Goal: Task Accomplishment & Management: Manage account settings

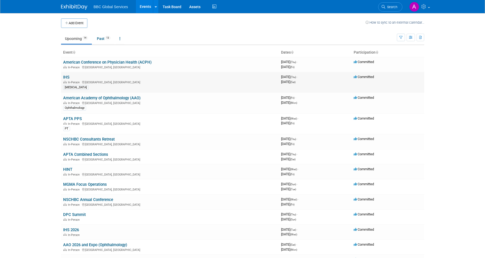
click at [64, 78] on link "IHS" at bounding box center [66, 77] width 6 height 5
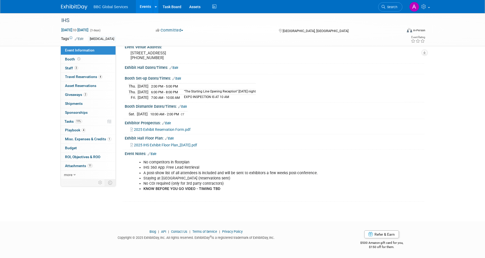
scroll to position [42, 0]
click at [86, 61] on link "Booth" at bounding box center [88, 59] width 55 height 9
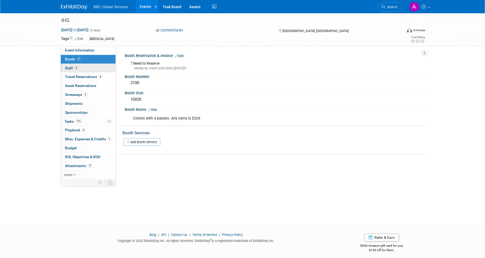
click at [88, 67] on link "3 Staff 3" at bounding box center [88, 68] width 55 height 9
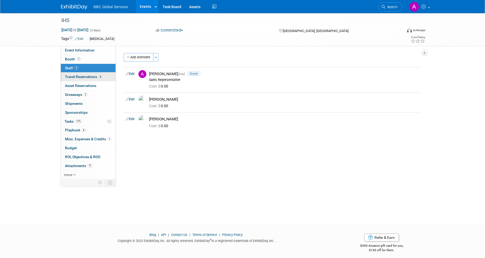
click at [94, 77] on span "Travel Reservations 4" at bounding box center [83, 77] width 37 height 4
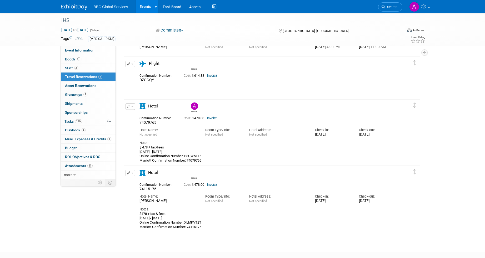
scroll to position [88, 0]
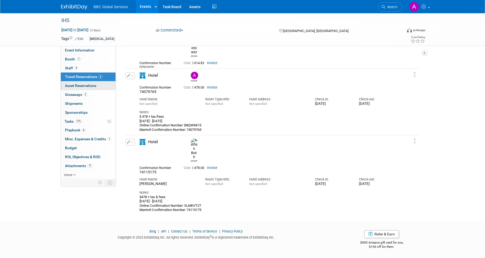
click at [87, 87] on span "Asset Reservations 0" at bounding box center [80, 86] width 31 height 4
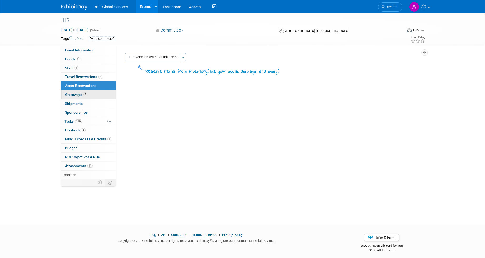
click at [99, 94] on link "2 Giveaways 2" at bounding box center [88, 95] width 55 height 9
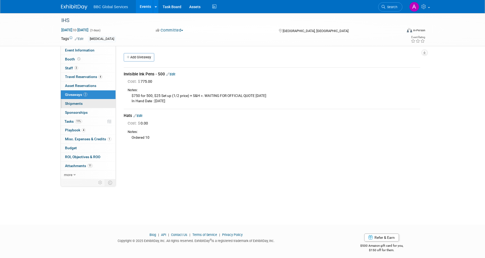
click at [83, 103] on link "0 Shipments 0" at bounding box center [88, 103] width 55 height 9
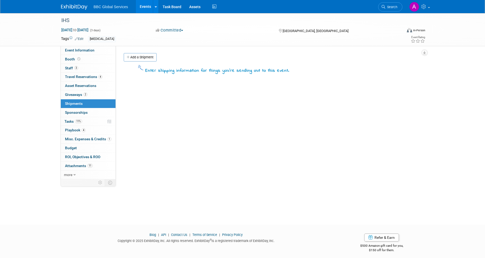
click at [92, 108] on div "0 Shipments 0 Shipments" at bounding box center [88, 103] width 55 height 9
click at [90, 119] on link "11% Tasks 11%" at bounding box center [88, 121] width 55 height 9
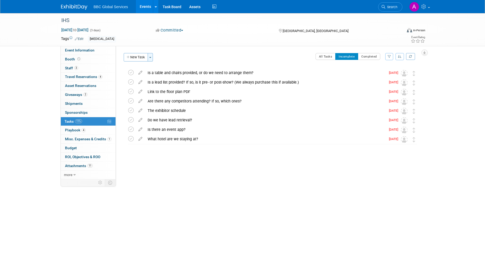
click at [153, 55] on button "Toggle Dropdown" at bounding box center [150, 57] width 5 height 8
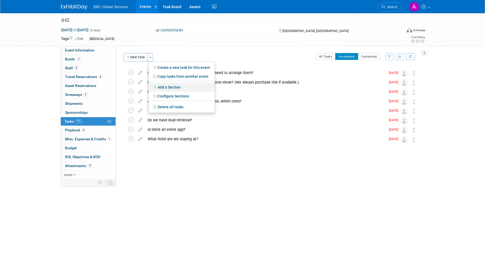
click at [164, 84] on link "Add a Section" at bounding box center [181, 87] width 66 height 9
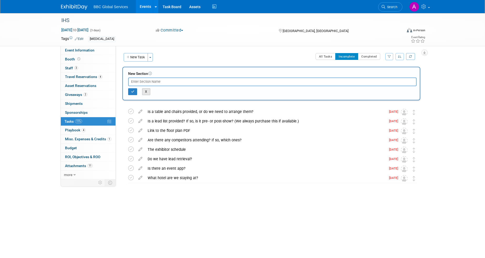
click at [145, 90] on button "X" at bounding box center [146, 91] width 8 height 7
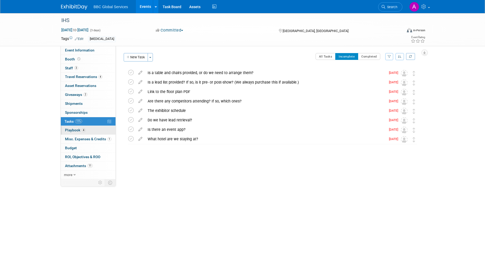
click at [92, 130] on link "4 Playbook 4" at bounding box center [88, 130] width 55 height 9
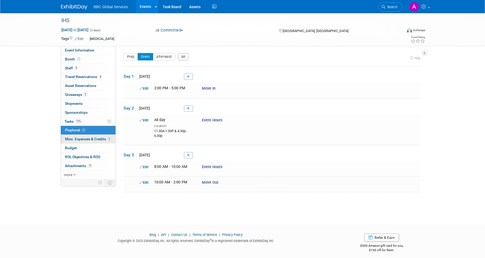
click at [90, 138] on span "Misc. Expenses & Credits 1" at bounding box center [88, 139] width 46 height 4
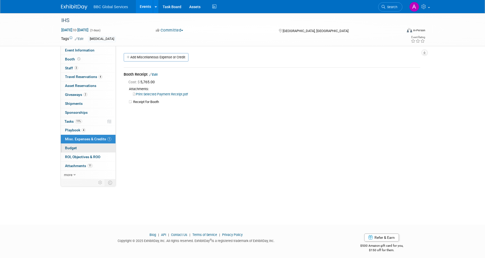
click at [90, 150] on link "Budget" at bounding box center [88, 148] width 55 height 9
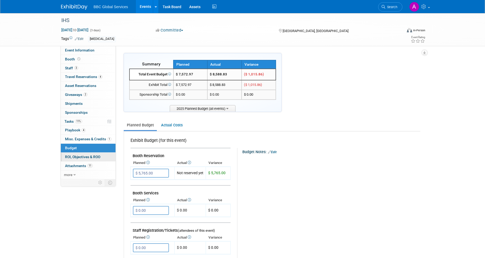
click at [87, 158] on span "ROI, Objectives & ROO 0" at bounding box center [82, 157] width 35 height 4
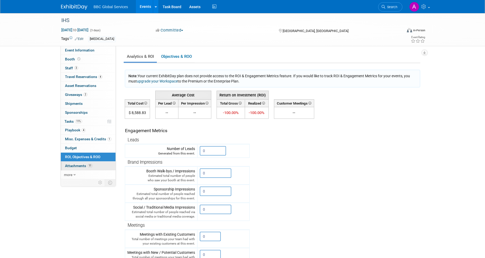
click at [82, 166] on span "Attachments 11" at bounding box center [79, 166] width 28 height 4
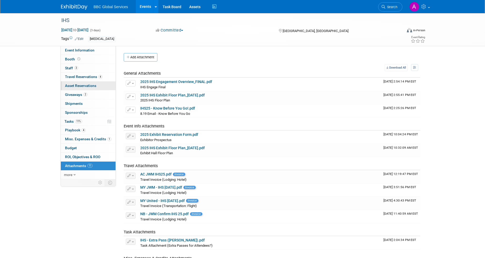
click at [87, 83] on link "0 Asset Reservations 0" at bounding box center [88, 86] width 55 height 9
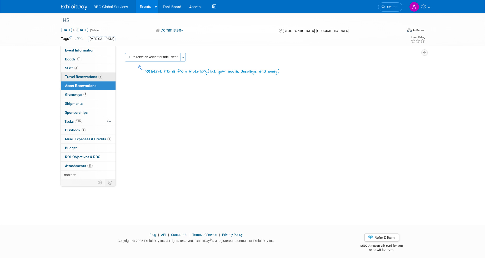
click at [87, 78] on span "Travel Reservations 4" at bounding box center [83, 77] width 37 height 4
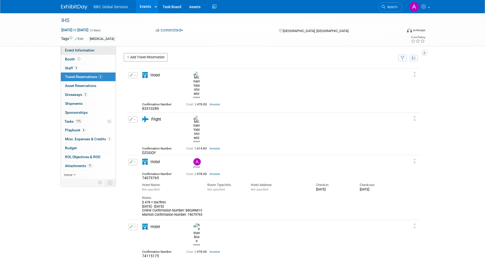
click at [89, 52] on span "Event Information" at bounding box center [79, 50] width 29 height 4
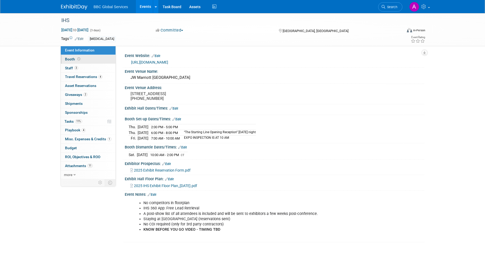
click at [86, 58] on link "Booth" at bounding box center [88, 59] width 55 height 9
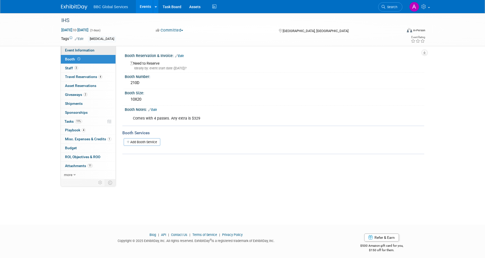
click at [86, 52] on span "Event Information" at bounding box center [79, 50] width 29 height 4
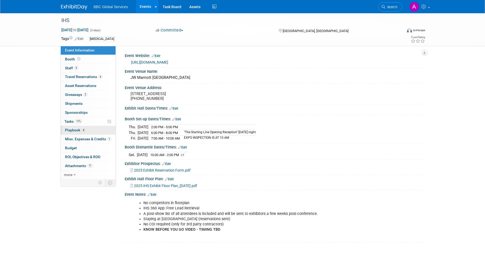
click at [88, 128] on link "4 Playbook 4" at bounding box center [88, 130] width 55 height 9
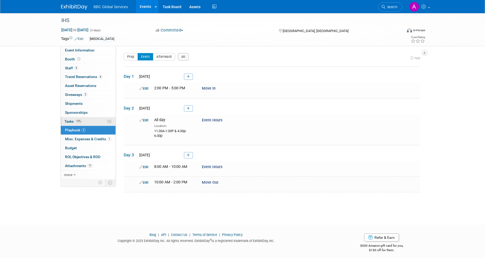
click at [85, 122] on link "11% Tasks 11%" at bounding box center [88, 121] width 55 height 9
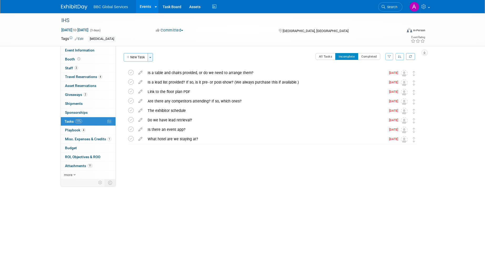
click at [150, 59] on button "Toggle Dropdown" at bounding box center [150, 57] width 5 height 8
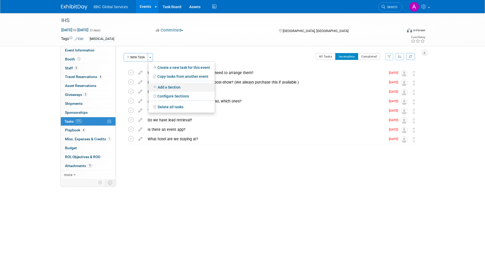
click at [178, 86] on link "Add a Section" at bounding box center [181, 87] width 66 height 9
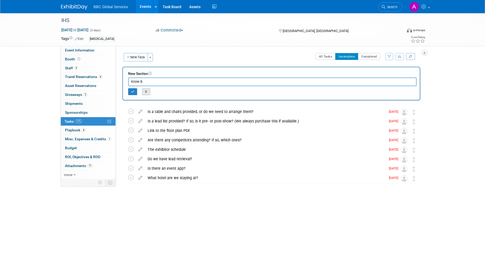
type input "Know B"
click at [147, 91] on button "X" at bounding box center [146, 91] width 8 height 7
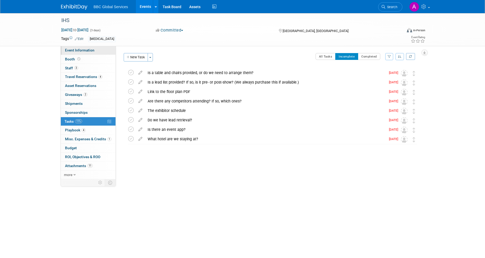
click at [94, 49] on link "Event Information" at bounding box center [88, 50] width 55 height 9
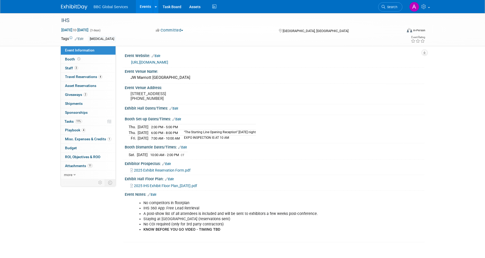
click at [154, 197] on link "Edit" at bounding box center [152, 195] width 9 height 4
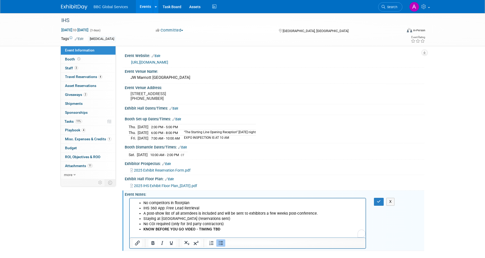
scroll to position [7, 0]
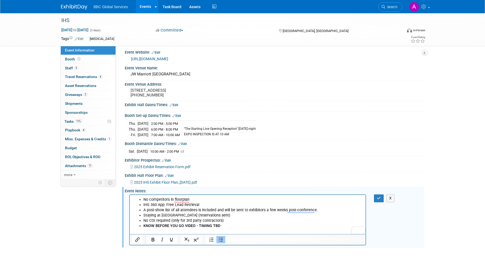
click at [234, 226] on li "KNOW BEFORE YOU GO VIDEO - TIMING TBD" at bounding box center [252, 226] width 219 height 5
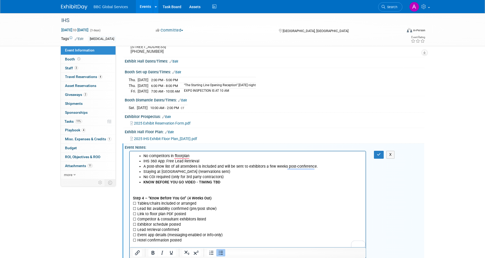
scroll to position [65, 0]
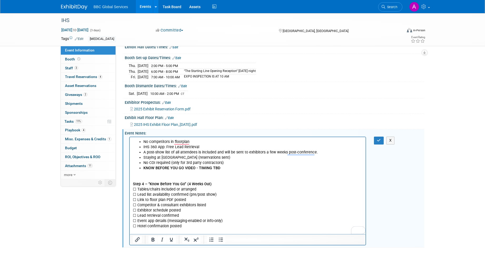
click at [189, 225] on p "☐ Hotel confirmation posted" at bounding box center [248, 226] width 230 height 5
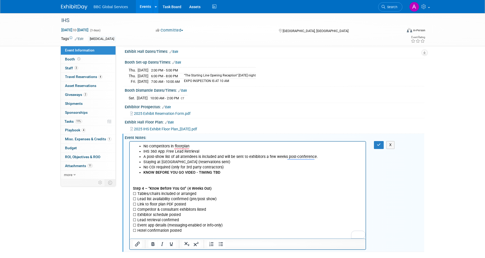
scroll to position [54, 0]
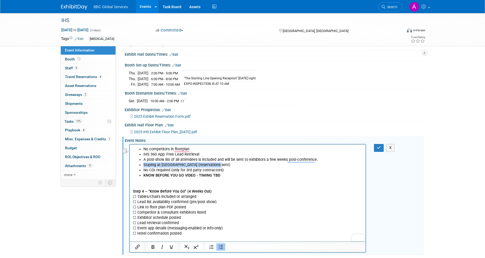
drag, startPoint x: 219, startPoint y: 164, endPoint x: 139, endPoint y: 164, distance: 80.3
click at [139, 164] on ul "No competitors in floorplan IHS 360 App: Free Lead Retrieval A post-show list o…" at bounding box center [248, 163] width 230 height 32
copy li "Staying at [GEOGRAPHIC_DATA] (reservations sent)"
click at [226, 227] on p "☐ Event app details (messaging-enabled or info-only)" at bounding box center [248, 228] width 230 height 5
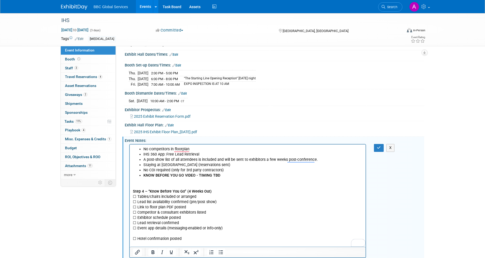
click at [202, 224] on p "☐ Lead retrieval confirmed" at bounding box center [248, 223] width 230 height 5
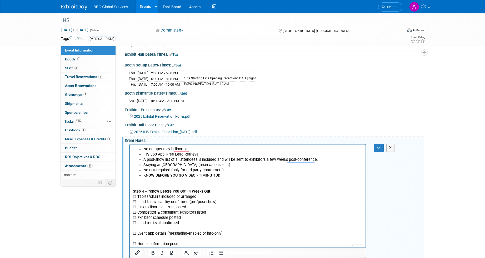
click at [196, 218] on p "☐ Exhibitor schedule posted" at bounding box center [248, 218] width 230 height 5
click at [212, 214] on p "☐ Competitor & consultant exhibitors listed" at bounding box center [248, 212] width 230 height 5
click at [194, 206] on p "☐ Link to floor plan PDF posted" at bounding box center [248, 207] width 230 height 5
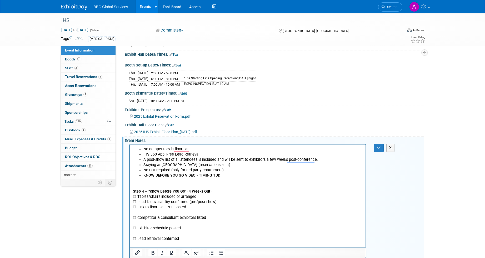
click at [217, 201] on p "☐ Lead list availability confirmed (pre/post show)" at bounding box center [248, 202] width 230 height 5
click at [201, 197] on p "☐ Tables/chairs included or arranged" at bounding box center [248, 196] width 230 height 5
click at [188, 183] on p "To enrich screen reader interactions, please activate Accessibility in Grammarl…" at bounding box center [248, 180] width 230 height 5
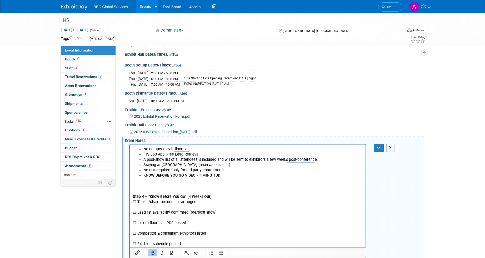
click at [223, 198] on p "Step 4 – “Know Before You Go” (4 Weeks Out)" at bounding box center [248, 196] width 230 height 5
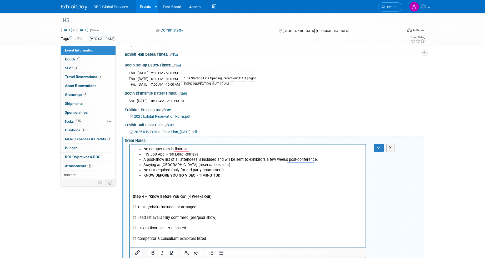
click at [178, 212] on p "To enrich screen reader interactions, please activate Accessibility in Grammarl…" at bounding box center [248, 212] width 230 height 5
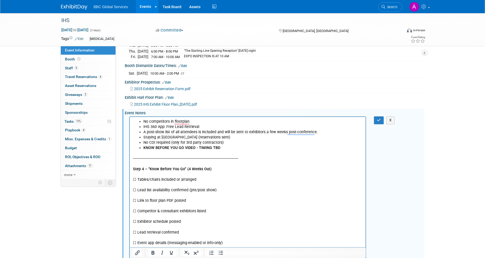
scroll to position [88, 0]
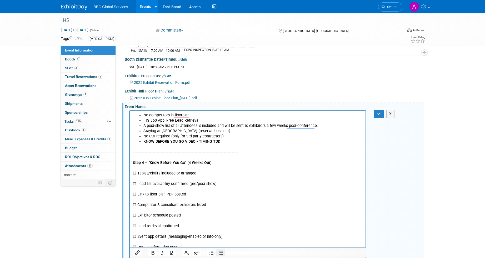
click at [219, 253] on icon "Bullet list" at bounding box center [221, 253] width 6 height 6
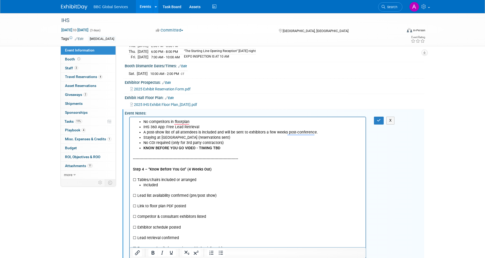
scroll to position [81, 0]
click at [163, 133] on li "A post-show list of all attendees is included and will be sent to exhibitors a …" at bounding box center [252, 132] width 219 height 5
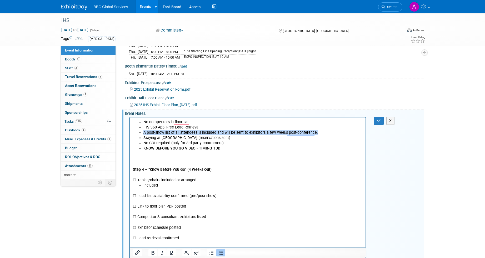
click at [163, 133] on li "A post-show list of all attendees is included and will be sent to exhibitors a …" at bounding box center [252, 132] width 219 height 5
copy li "A post-show list of all attendees is included and will be sent to exhibitors a …"
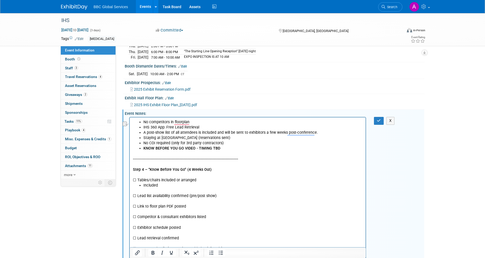
click at [147, 202] on p "To enrich screen reader interactions, please activate Accessibility in Grammarl…" at bounding box center [248, 201] width 230 height 5
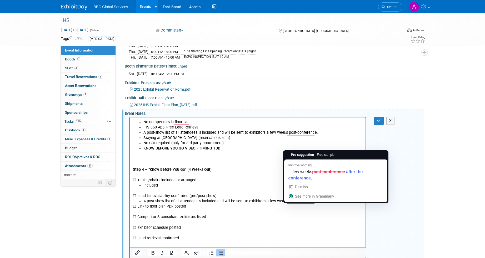
click at [324, 202] on li "A post-show list of all attendees is included and will be sent to exhibitors a …" at bounding box center [252, 201] width 219 height 5
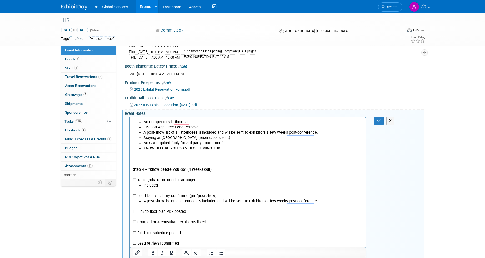
scroll to position [75, 0]
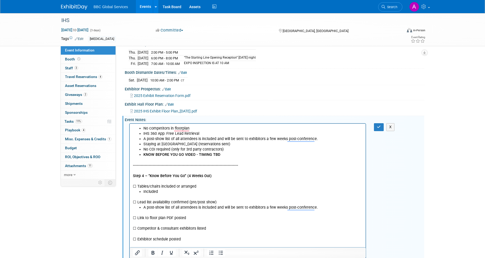
drag, startPoint x: 213, startPoint y: 116, endPoint x: 131, endPoint y: 117, distance: 81.6
click at [131, 114] on div "2025 IHS Exhibit Floor Plan_08-04-25.pdf" at bounding box center [275, 111] width 290 height 6
copy link "2025 IHS Exhibit Floor Plan_08-04-25.pdf"
click at [148, 222] on p "To enrich screen reader interactions, please activate Accessibility in Grammarl…" at bounding box center [248, 223] width 230 height 5
click at [189, 223] on link "2025 IHS Exhibit Floor Plan_08-04-25.pdf" at bounding box center [165, 223] width 65 height 4
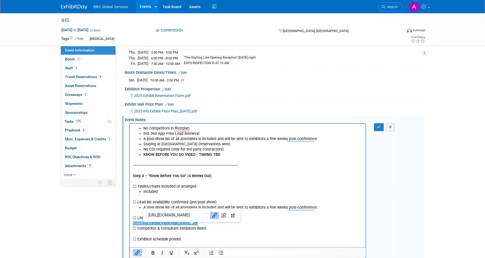
click at [226, 225] on p "2025 IHS Exhibit Floor Plan_08-04-25.pdf" at bounding box center [248, 223] width 230 height 5
click at [223, 225] on p "2025 IHS Exhibit Floor Plan_08-04-25.pdf﻿" at bounding box center [248, 223] width 230 height 5
click at [217, 228] on p "☐ Competitor & consultant exhibitors listed" at bounding box center [248, 228] width 230 height 5
click at [213, 224] on p "2025 IHS Exhibit Floor Plan_08-04-25.pdf" at bounding box center [248, 223] width 230 height 5
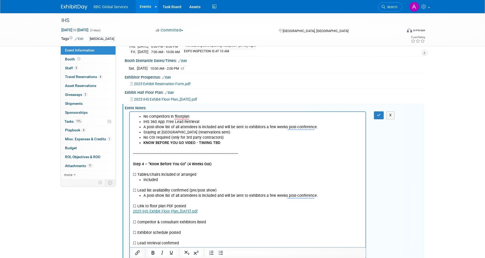
scroll to position [88, 0]
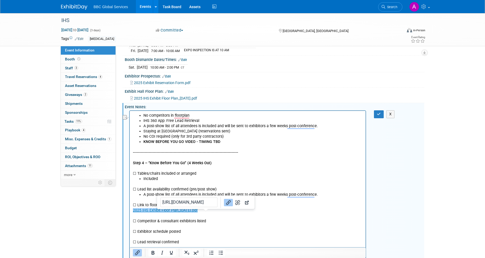
drag, startPoint x: 214, startPoint y: 212, endPoint x: 118, endPoint y: 212, distance: 96.3
click at [129, 212] on html "No competitors in floorplan IHS 360 App: Free Lead Retrieval A post-show list o…" at bounding box center [247, 191] width 236 height 161
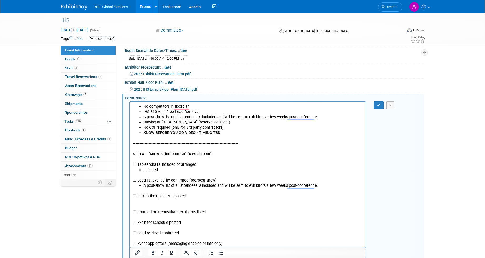
scroll to position [101, 0]
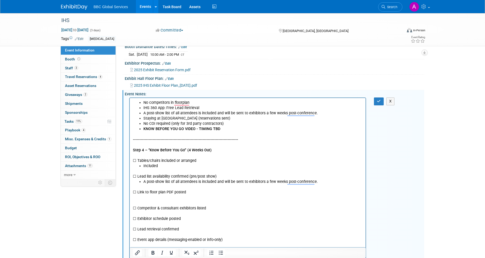
click at [211, 207] on p "☐ Competitor & consultant exhibitors listed" at bounding box center [248, 208] width 230 height 5
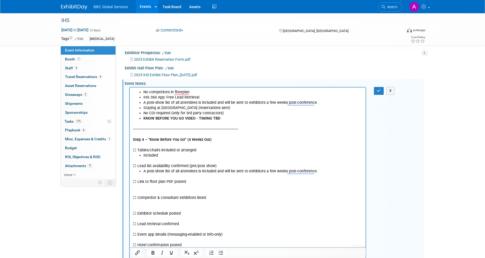
scroll to position [115, 0]
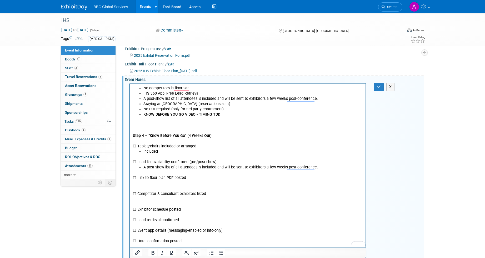
click at [191, 210] on p "☐ Exhibitor schedule posted" at bounding box center [248, 209] width 230 height 5
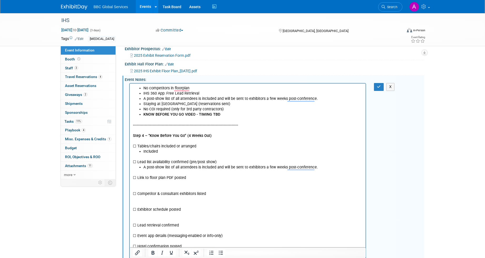
click at [184, 224] on p "☐ Lead retrieval confirmed" at bounding box center [248, 225] width 230 height 5
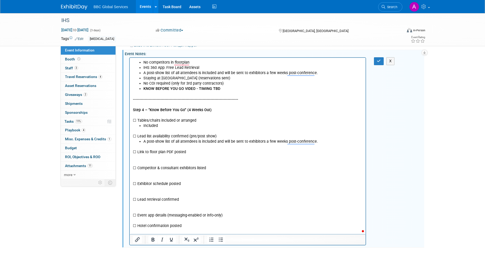
click at [233, 217] on p "☐ Event app details (messaging-enabled or info-only)" at bounding box center [248, 215] width 230 height 5
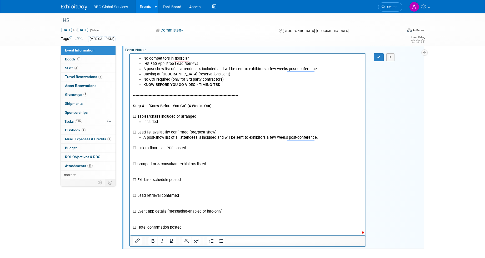
scroll to position [150, 0]
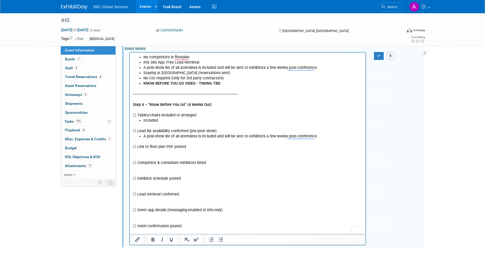
click at [156, 183] on p "To enrich screen reader interactions, please activate Accessibility in Grammarl…" at bounding box center [248, 184] width 230 height 5
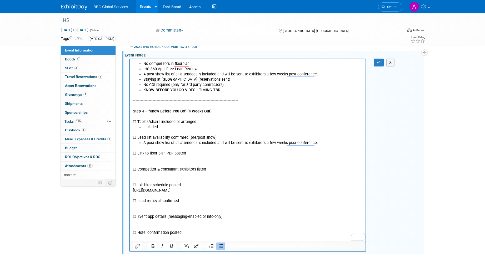
scroll to position [139, 0]
drag, startPoint x: 202, startPoint y: 69, endPoint x: 140, endPoint y: 68, distance: 62.1
click at [143, 68] on li "IHS 360 App: Free Lead Retrieval" at bounding box center [252, 69] width 219 height 5
copy li "IHS 360 App: Free Lead Retrieval"
click at [165, 206] on p "To enrich screen reader interactions, please activate Accessibility in Grammarl…" at bounding box center [248, 207] width 230 height 5
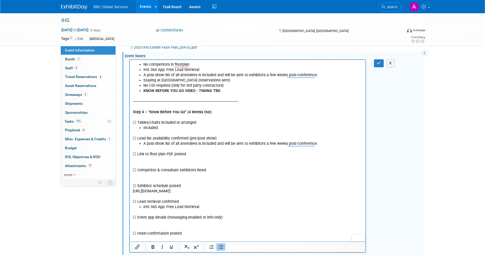
click at [135, 192] on p "[URL][DOMAIN_NAME]" at bounding box center [248, 191] width 230 height 5
click at [219, 250] on icon "Bullet list" at bounding box center [221, 247] width 6 height 6
click at [261, 189] on li "[URL][DOMAIN_NAME]" at bounding box center [252, 191] width 219 height 5
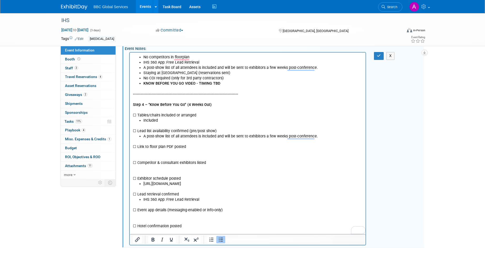
scroll to position [149, 0]
click at [194, 73] on li "Staying at [GEOGRAPHIC_DATA] (reservations sent)" at bounding box center [252, 73] width 219 height 5
copy li "Staying at [GEOGRAPHIC_DATA] (reservations sent)"
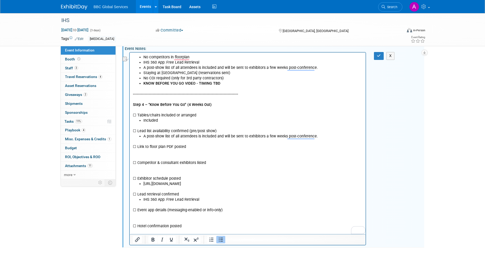
click at [204, 222] on p "To enrich screen reader interactions, please activate Accessibility in Grammarl…" at bounding box center [248, 220] width 230 height 5
click at [200, 224] on p "☐ Hotel confirmation posted" at bounding box center [248, 226] width 230 height 5
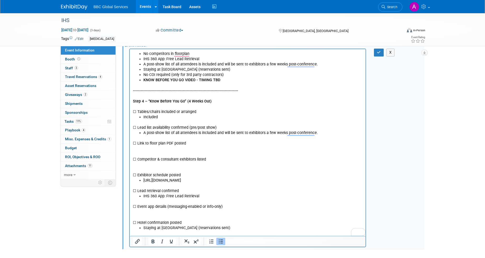
scroll to position [144, 0]
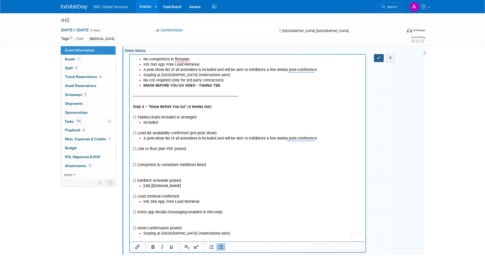
click at [378, 60] on icon "button" at bounding box center [379, 58] width 4 height 4
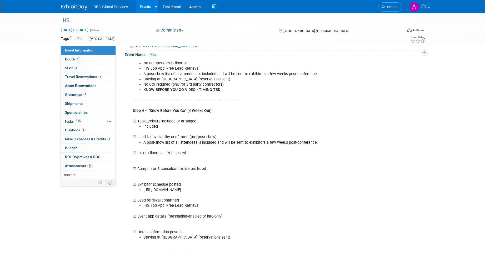
scroll to position [146, 0]
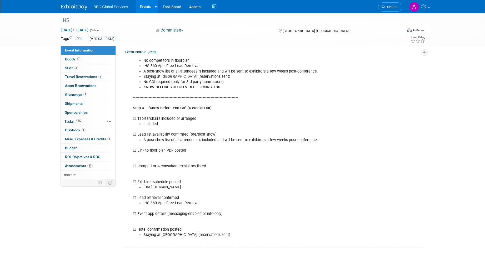
click at [179, 213] on div "No competitors in floorplan IHS 360 App: Free Lead Retrieval A post-show list o…" at bounding box center [247, 151] width 237 height 190
click at [173, 169] on div "No competitors in floorplan IHS 360 App: Free Lead Retrieval A post-show list o…" at bounding box center [247, 151] width 237 height 190
click at [202, 170] on div "No competitors in floorplan IHS 360 App: Free Lead Retrieval A post-show list o…" at bounding box center [247, 151] width 237 height 190
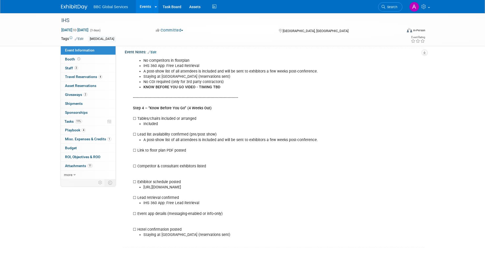
click at [178, 169] on div "No competitors in floorplan IHS 360 App: Free Lead Retrieval A post-show list o…" at bounding box center [247, 151] width 237 height 190
click at [170, 167] on div "No competitors in floorplan IHS 360 App: Free Lead Retrieval A post-show list o…" at bounding box center [247, 151] width 237 height 190
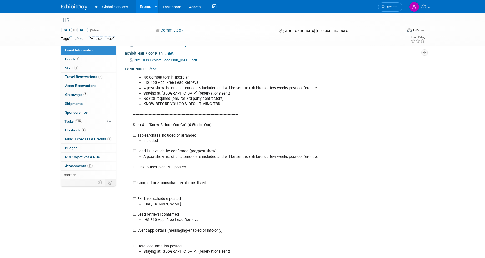
scroll to position [122, 0]
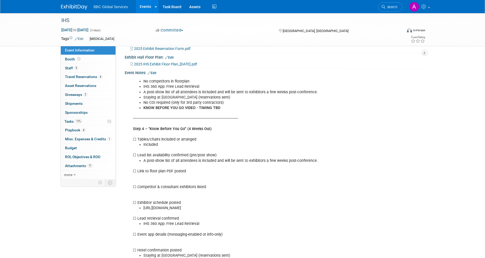
click at [155, 75] on link "Edit" at bounding box center [152, 73] width 9 height 4
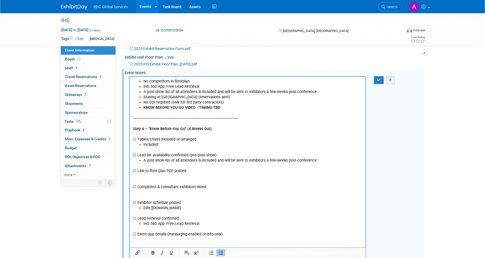
scroll to position [0, 0]
click at [183, 183] on p "☐ Link to floor plan PDF posted ☐ Competitor & consultant exhibitors listed ☐ E…" at bounding box center [248, 184] width 230 height 42
click at [182, 184] on p "☐ Link to floor plan PDF posted ☐ Competitor & consultant exhibitors listed ☐ E…" at bounding box center [248, 184] width 230 height 42
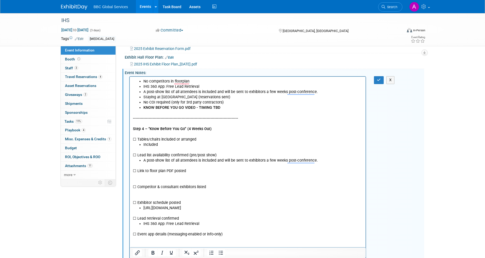
click at [181, 186] on p "☐ Link to floor plan PDF posted ☐ Competitor & consultant exhibitors listed ☐ E…" at bounding box center [248, 184] width 230 height 42
paste body "To enrich screen reader interactions, please activate Accessibility in Grammarl…"
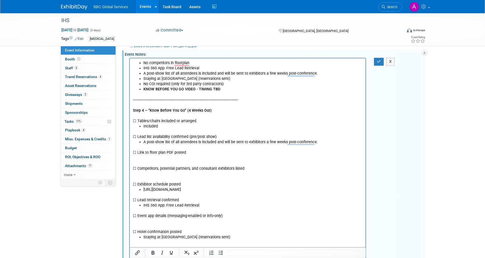
scroll to position [145, 0]
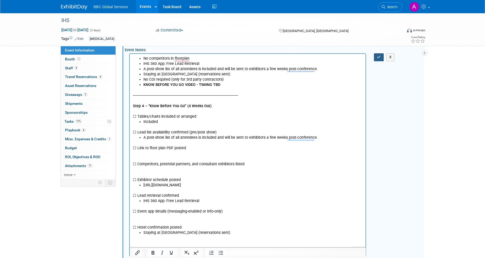
click at [380, 59] on icon "button" at bounding box center [379, 57] width 4 height 4
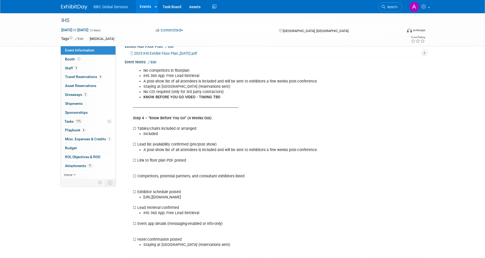
scroll to position [147, 0]
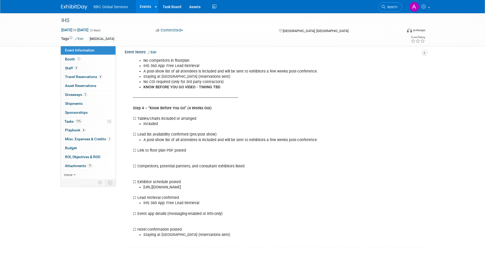
drag, startPoint x: 132, startPoint y: 136, endPoint x: 237, endPoint y: 239, distance: 147.6
click at [237, 239] on div "No competitors in floorplan IHS 360 App: Free Lead Retrieval A post-show list o…" at bounding box center [247, 151] width 237 height 190
copy div "Step 4 – “Know Before You Go” (4 Weeks Out) ☐ Tables/chairs included or arrange…"
click at [148, 4] on link "Events" at bounding box center [145, 6] width 19 height 13
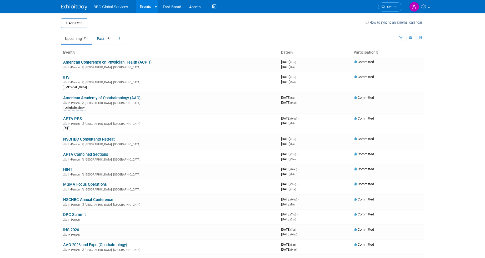
click at [145, 9] on link "Events" at bounding box center [145, 6] width 19 height 13
click at [101, 61] on link "American Conference on Physician Health (ACPH)" at bounding box center [107, 62] width 88 height 5
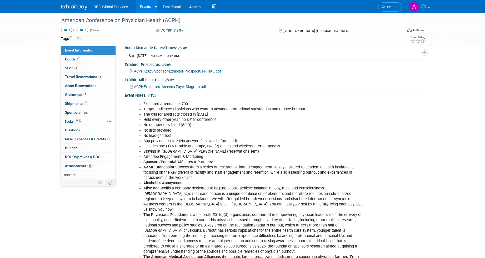
scroll to position [124, 0]
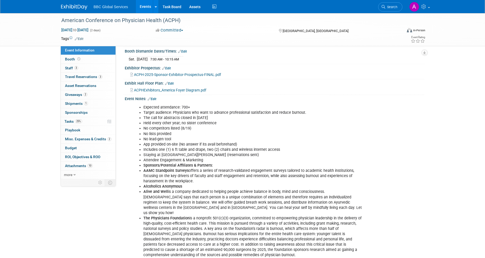
click at [156, 101] on link "Edit" at bounding box center [152, 99] width 9 height 4
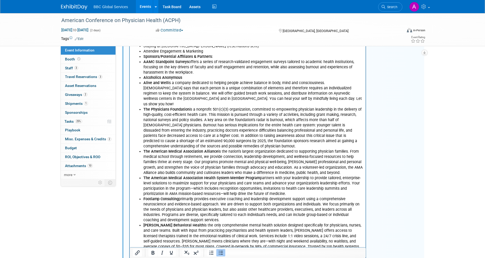
scroll to position [322, 0]
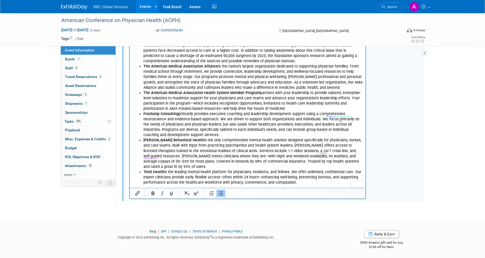
click at [309, 176] on html "Expected attendance: 700+ Target audience: Physicians who want to advance profe…" at bounding box center [247, 47] width 236 height 277
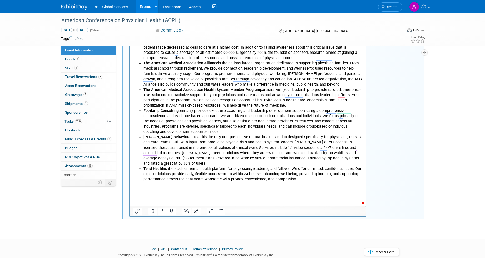
paste body "To enrich screen reader interactions, please activate Accessibility in Grammarl…"
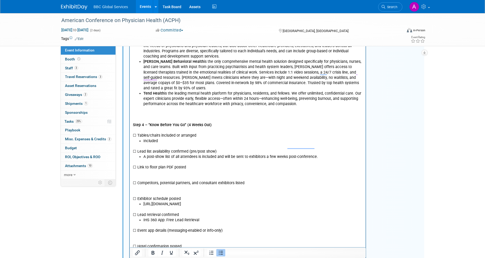
click at [175, 112] on p "To enrich screen reader interactions, please activate Accessibility in Grammarl…" at bounding box center [248, 114] width 230 height 5
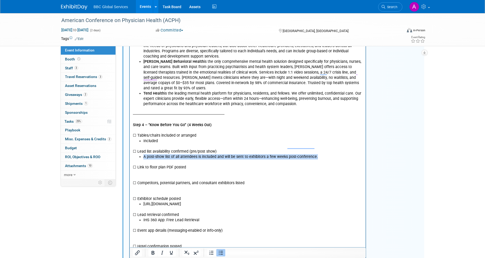
drag, startPoint x: 144, startPoint y: 146, endPoint x: 329, endPoint y: 147, distance: 185.5
click at [329, 155] on li "A post-show list of all attendees is included and will be sent to exhibitors a …" at bounding box center [252, 157] width 219 height 5
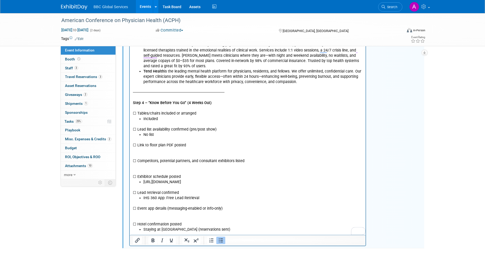
scroll to position [422, 0]
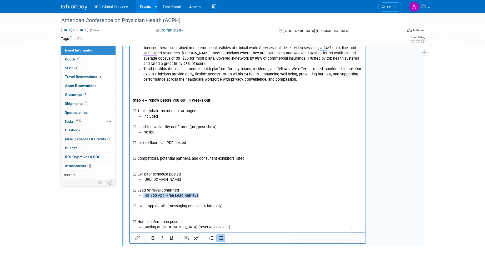
drag, startPoint x: 213, startPoint y: 186, endPoint x: 139, endPoint y: 185, distance: 73.7
click at [139, 194] on ul "IHS 360 App: Free Lead Retrieval" at bounding box center [248, 196] width 230 height 5
drag, startPoint x: 223, startPoint y: 216, endPoint x: 140, endPoint y: 218, distance: 83.5
click at [143, 225] on li "Staying at [GEOGRAPHIC_DATA] (reservations sent)" at bounding box center [252, 227] width 219 height 5
click at [146, 203] on p "☐ Event app details (messaging-enabled or info-only) ☐ Hotel confirmation posted" at bounding box center [248, 212] width 230 height 26
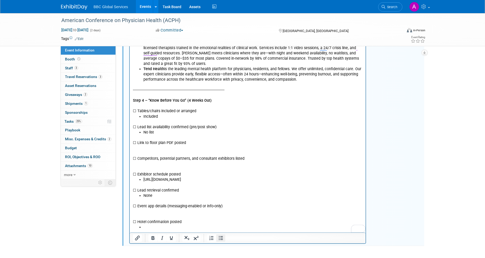
click at [218, 242] on icon "Bullet list" at bounding box center [221, 238] width 6 height 6
drag, startPoint x: 236, startPoint y: 170, endPoint x: 155, endPoint y: 167, distance: 81.6
click at [155, 178] on li "[URL][DOMAIN_NAME]" at bounding box center [252, 180] width 219 height 5
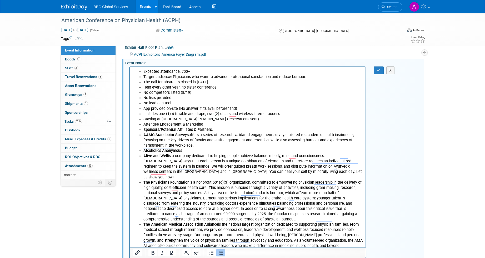
scroll to position [91, 0]
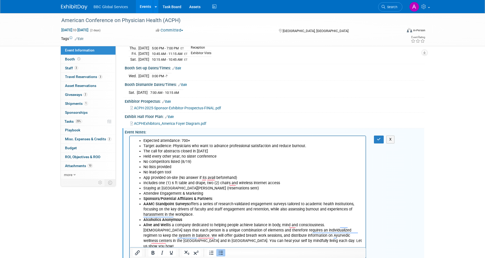
click at [193, 126] on span "ACPHExhibitors_America Foyer Diagram.pdf" at bounding box center [170, 124] width 72 height 4
click at [377, 141] on icon "button" at bounding box center [379, 140] width 4 height 4
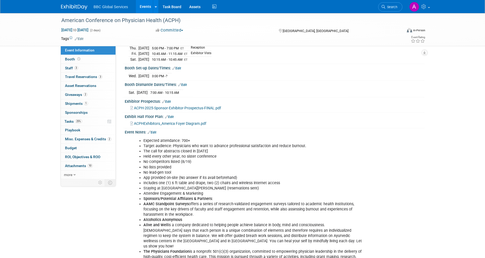
drag, startPoint x: 188, startPoint y: 223, endPoint x: 148, endPoint y: 223, distance: 39.7
click at [148, 223] on li "Alcoholics Anonymous" at bounding box center [253, 220] width 220 height 5
drag, startPoint x: 144, startPoint y: 223, endPoint x: 187, endPoint y: 223, distance: 42.6
click at [187, 223] on li "Alcoholics Anonymous" at bounding box center [253, 220] width 220 height 5
copy b "Alcoholics Anonymous"
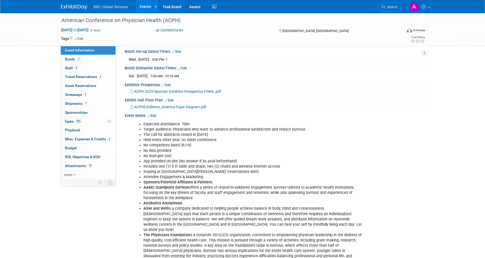
scroll to position [114, 0]
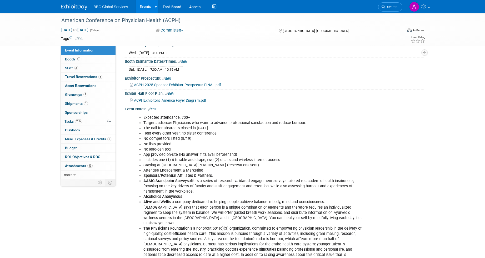
click at [155, 111] on link "Edit" at bounding box center [152, 110] width 9 height 4
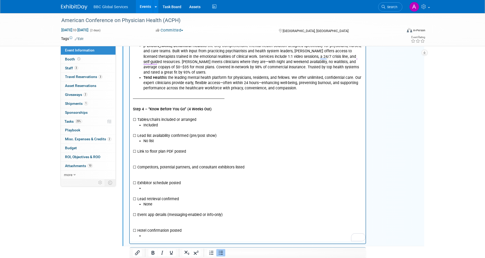
scroll to position [418, 0]
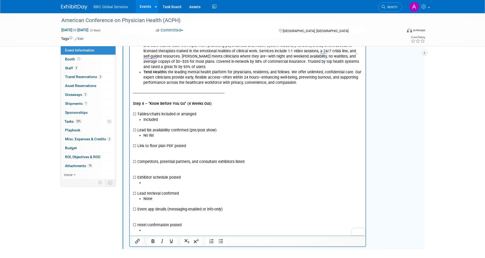
click at [155, 202] on p "☐ Event app details (messaging-enabled or info-only) ☐ Hotel confirmation posted" at bounding box center [248, 215] width 230 height 26
click at [167, 141] on p "☐ Link to floor plan PDF posted ☐ Competitors, potential partners, and consulta…" at bounding box center [248, 160] width 230 height 42
click at [220, 244] on icon "Bullet list" at bounding box center [221, 242] width 4 height 4
click at [219, 244] on icon "Bullet list" at bounding box center [221, 242] width 4 height 4
click at [135, 245] on icon "Insert/edit link" at bounding box center [137, 241] width 6 height 6
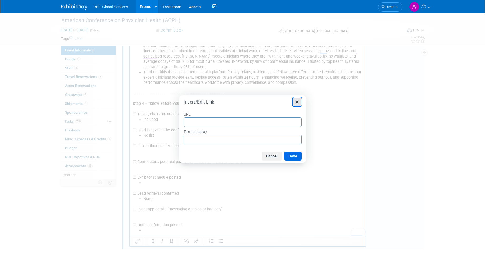
click at [298, 101] on icon "Close" at bounding box center [297, 102] width 6 height 6
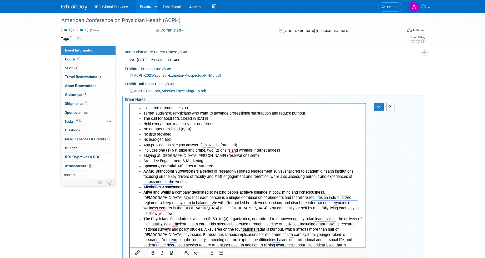
scroll to position [122, 0]
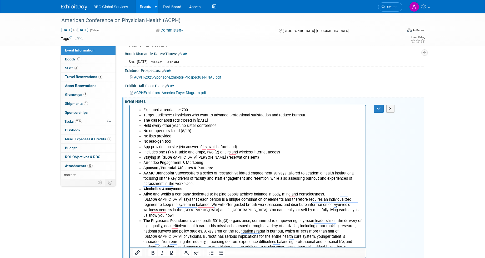
click at [169, 88] on link "Edit" at bounding box center [169, 86] width 9 height 4
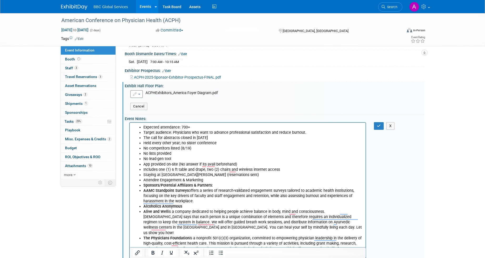
click at [137, 98] on button "button" at bounding box center [136, 94] width 13 height 8
click at [170, 107] on link "Replace with a new file" at bounding box center [160, 102] width 58 height 7
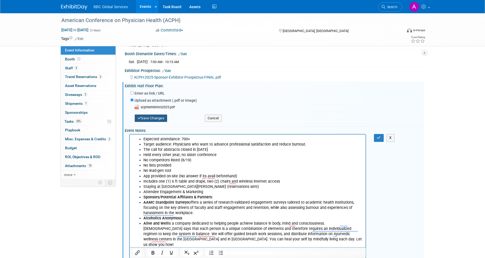
click at [157, 122] on button "Save Changes" at bounding box center [151, 118] width 33 height 7
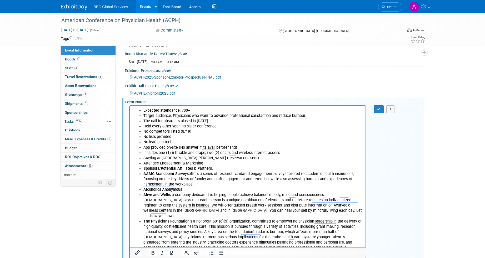
click at [161, 96] on span "ACPHExhibitors2025.pdf" at bounding box center [154, 93] width 41 height 4
click at [377, 111] on icon "button" at bounding box center [379, 109] width 4 height 4
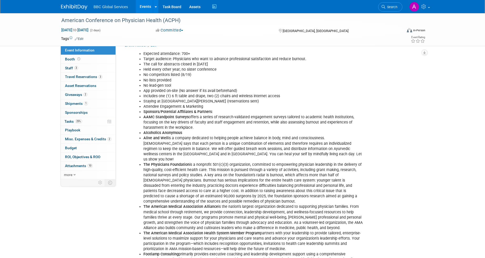
scroll to position [121, 0]
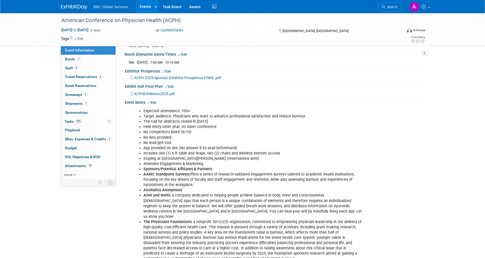
click at [152, 105] on link "Edit" at bounding box center [152, 103] width 9 height 4
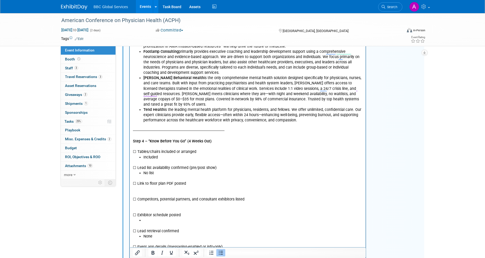
scroll to position [384, 0]
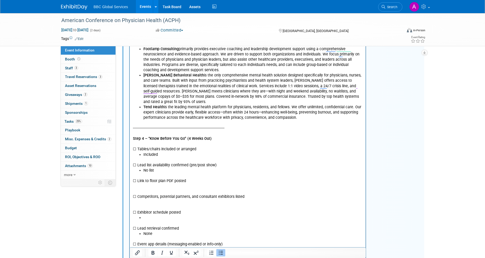
click at [193, 177] on p "☐ Link to floor plan PDF posted ☐ Competitors, potential partners, and consulta…" at bounding box center [248, 195] width 230 height 42
click at [136, 177] on p "☐ Link to floor plan PDF posted Included above ☐ Competitors, potential partner…" at bounding box center [248, 195] width 230 height 42
click at [220, 253] on icon "Bullet list" at bounding box center [221, 253] width 6 height 6
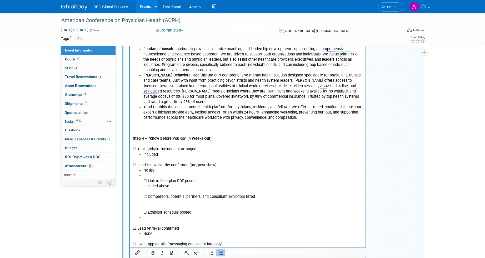
click at [219, 254] on icon "Bullet list" at bounding box center [221, 253] width 6 height 6
click at [160, 174] on p "☐ Link to floor plan PDF posted Included above ☐ Competitors, potential partner…" at bounding box center [248, 195] width 230 height 42
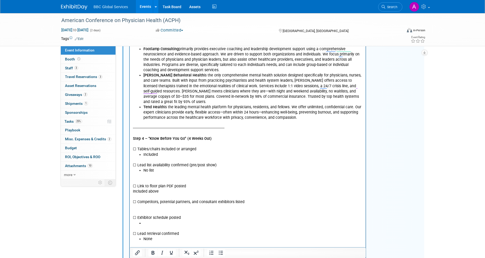
click at [156, 186] on p "☐ Link to floor plan PDF posted Included above ☐ Competitors, potential partner…" at bounding box center [248, 200] width 230 height 42
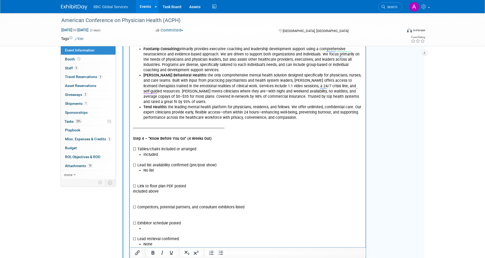
click at [132, 183] on html "Expected attendance: 700+ Target audience: Physicians who want to advance profe…" at bounding box center [247, 61] width 236 height 435
click at [221, 252] on icon "Bullet list" at bounding box center [221, 253] width 6 height 6
click at [158, 179] on li "☐ Link to floor plan PDF posted Included above" at bounding box center [252, 187] width 219 height 16
click at [219, 251] on icon "Bullet list" at bounding box center [221, 253] width 6 height 6
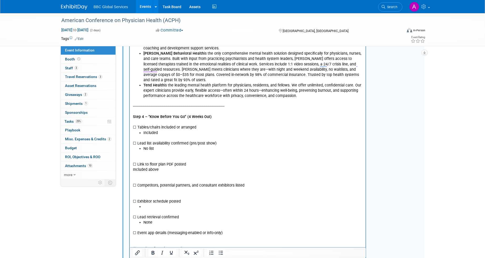
scroll to position [406, 0]
click at [133, 158] on p "☐ Link to floor plan PDF posted Included above" at bounding box center [248, 165] width 230 height 16
click at [219, 253] on icon "Bullet list" at bounding box center [221, 253] width 6 height 6
click at [147, 157] on li "☐ Link to floor plan PDF posted Included above" at bounding box center [252, 165] width 219 height 16
click at [220, 253] on icon "Bullet list" at bounding box center [221, 253] width 6 height 6
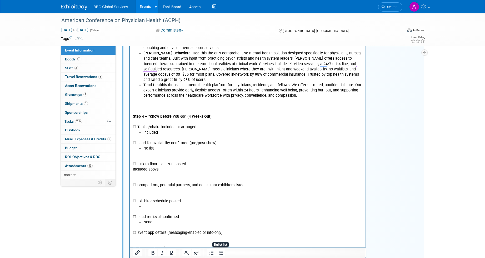
click at [220, 204] on li "To enrich screen reader interactions, please activate Accessibility in Grammarl…" at bounding box center [252, 206] width 219 height 5
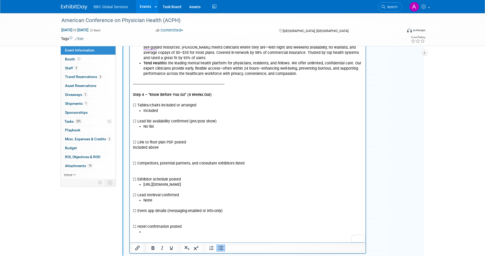
scroll to position [466, 0]
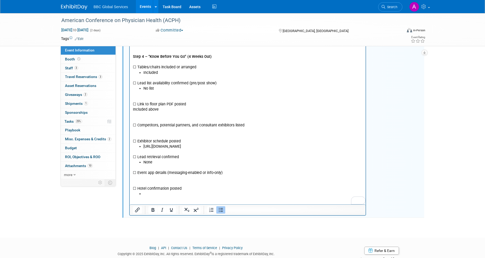
click at [191, 132] on p "☐ Competitors, potential partners, and consultant exhibitors listed ☐ Exhibitor…" at bounding box center [248, 131] width 230 height 26
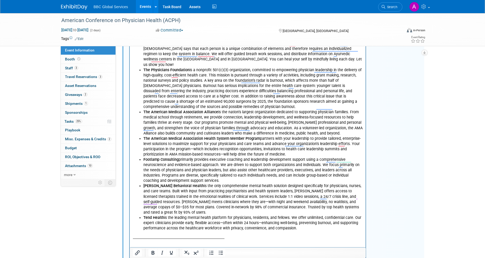
scroll to position [123, 0]
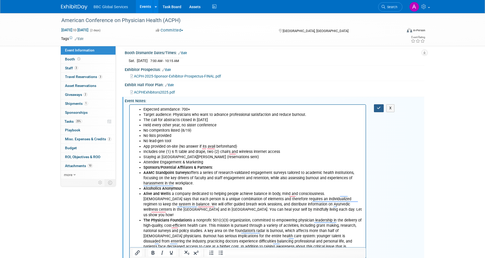
click at [381, 109] on button "button" at bounding box center [379, 108] width 10 height 8
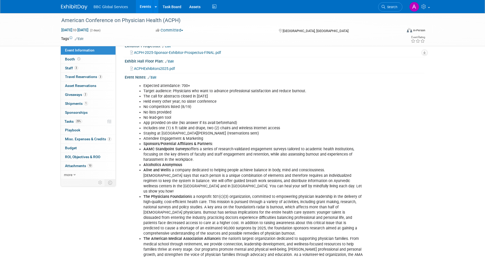
scroll to position [28, 0]
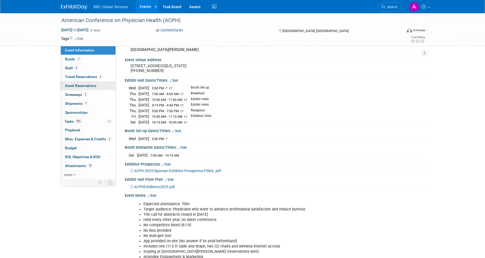
click at [83, 88] on span "Asset Reservations 0" at bounding box center [80, 86] width 31 height 4
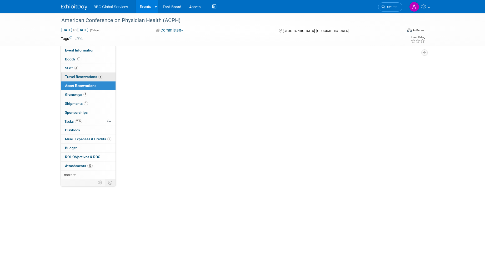
scroll to position [0, 0]
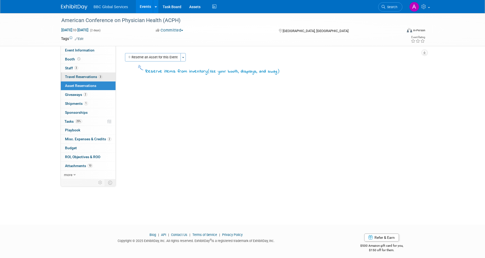
click at [82, 74] on link "3 Travel Reservations 3" at bounding box center [88, 77] width 55 height 9
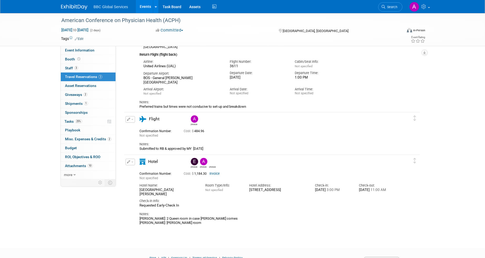
scroll to position [114, 0]
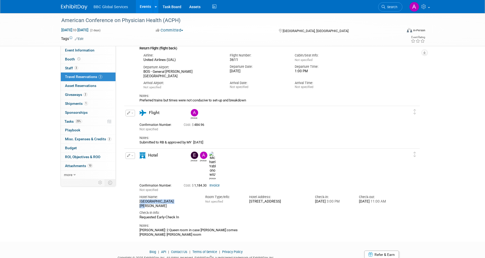
drag, startPoint x: 177, startPoint y: 185, endPoint x: 127, endPoint y: 183, distance: 49.5
click at [127, 183] on div "Edit Reservation [PERSON_NAME] [PERSON_NAME]" at bounding box center [268, 195] width 288 height 84
copy div "[GEOGRAPHIC_DATA][PERSON_NAME]"
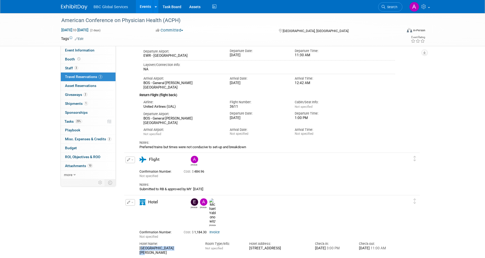
scroll to position [65, 0]
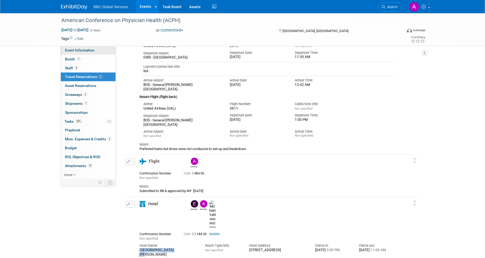
click at [84, 48] on span "Event Information" at bounding box center [79, 50] width 29 height 4
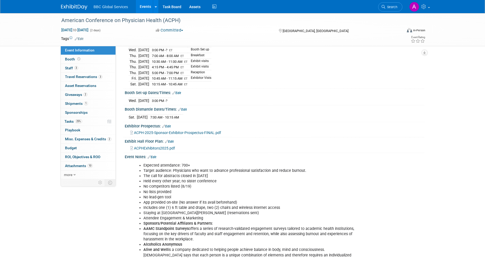
scroll to position [66, 0]
click at [156, 159] on link "Edit" at bounding box center [152, 157] width 9 height 4
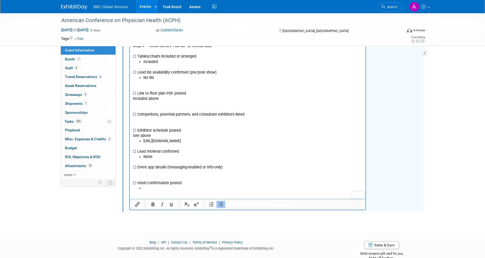
scroll to position [478, 0]
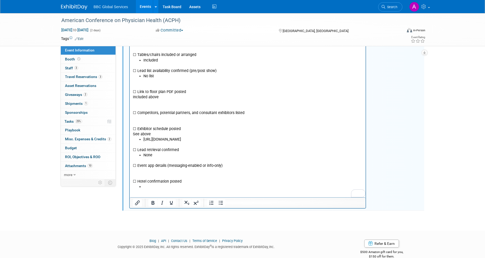
click at [197, 176] on p "☐ Event app details (messaging-enabled or info-only) ☐ Hotel confirmation posted" at bounding box center [248, 171] width 230 height 26
click at [189, 185] on li "To enrich screen reader interactions, please activate Accessibility in Grammarl…" at bounding box center [252, 187] width 219 height 5
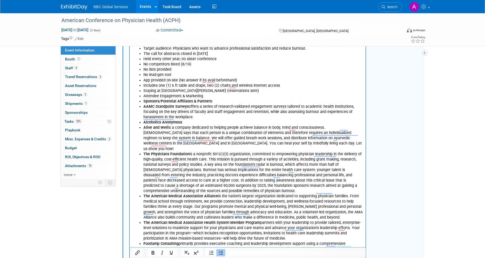
scroll to position [179, 0]
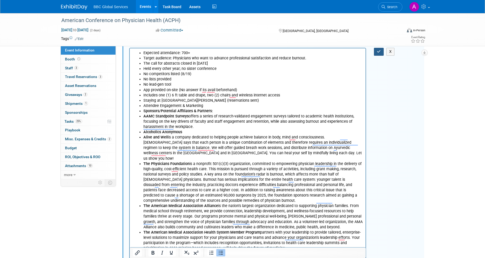
click at [378, 53] on icon "button" at bounding box center [379, 52] width 4 height 4
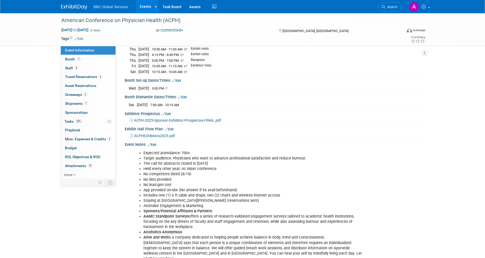
scroll to position [90, 0]
